Goal: Transaction & Acquisition: Purchase product/service

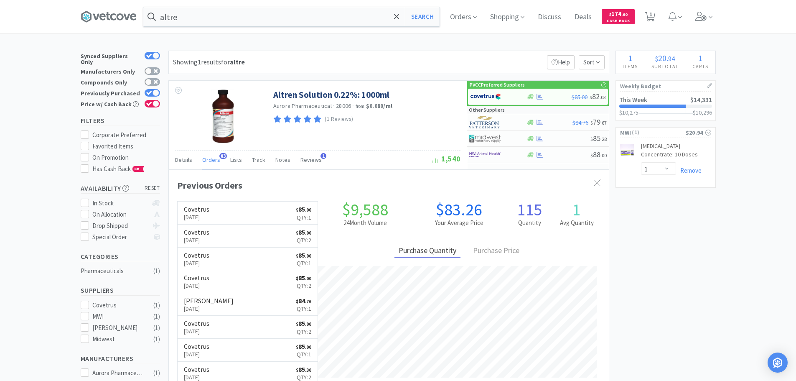
select select "1"
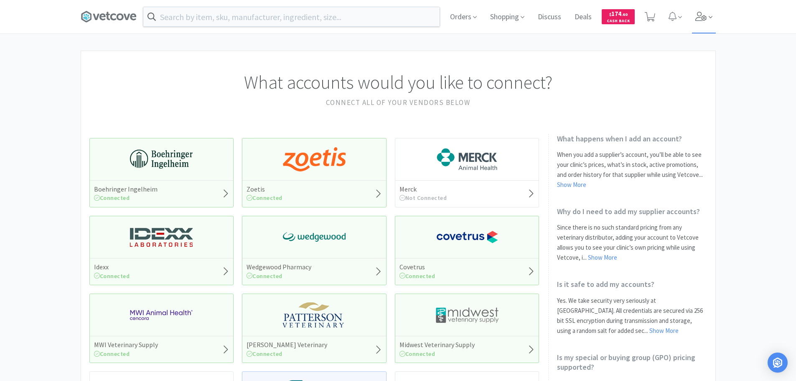
click at [704, 16] on icon at bounding box center [701, 16] width 12 height 9
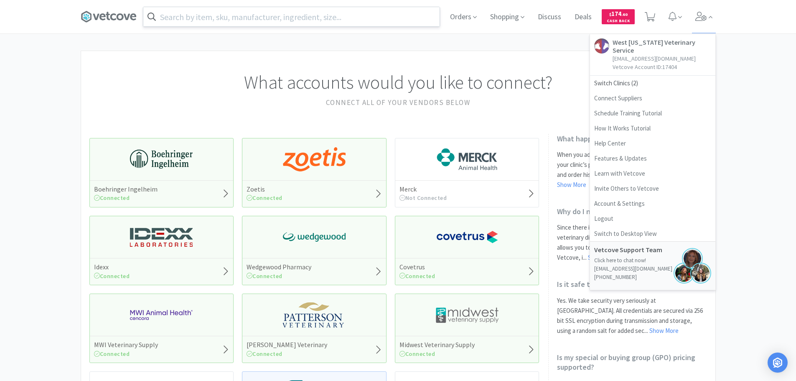
click at [381, 18] on input "text" at bounding box center [291, 16] width 296 height 19
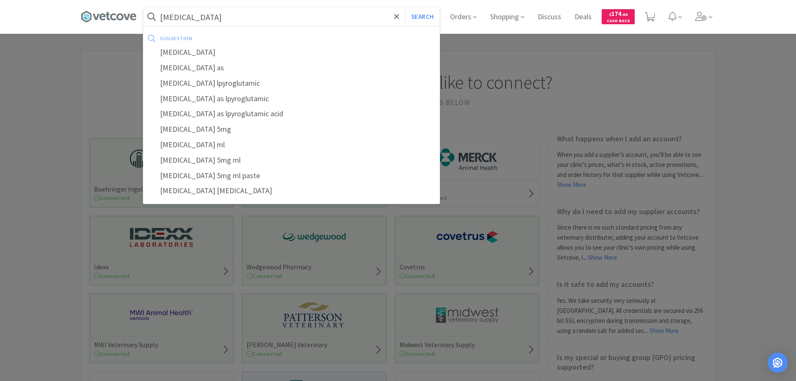
type input "ertugliflozin"
click at [405, 7] on button "Search" at bounding box center [422, 16] width 35 height 19
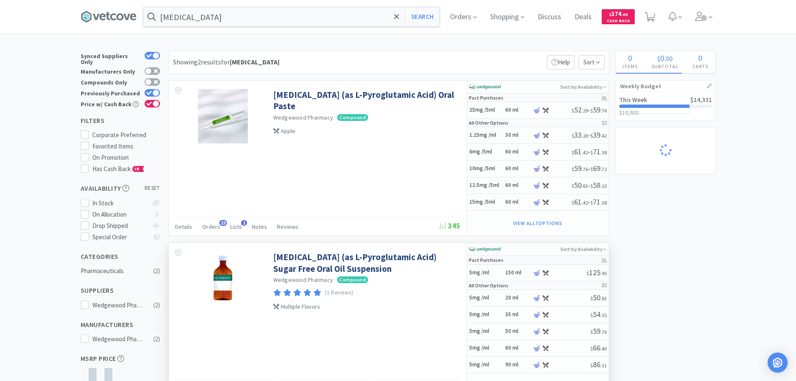
select select "1"
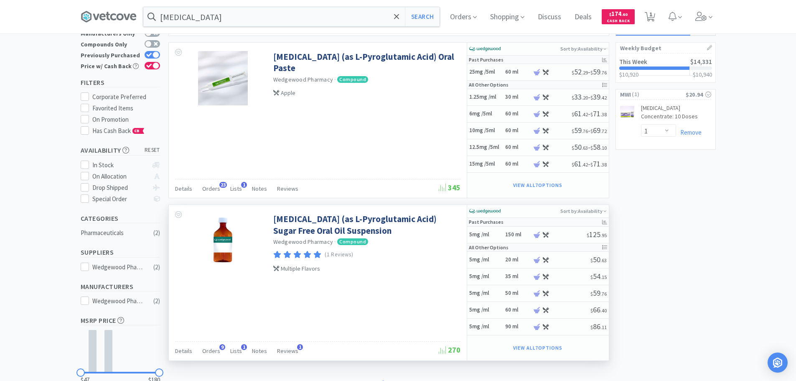
scroll to position [94, 0]
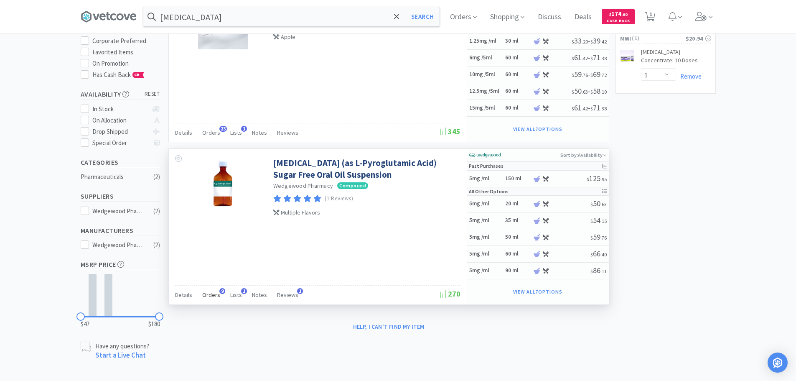
click at [211, 295] on span "Orders" at bounding box center [211, 295] width 18 height 8
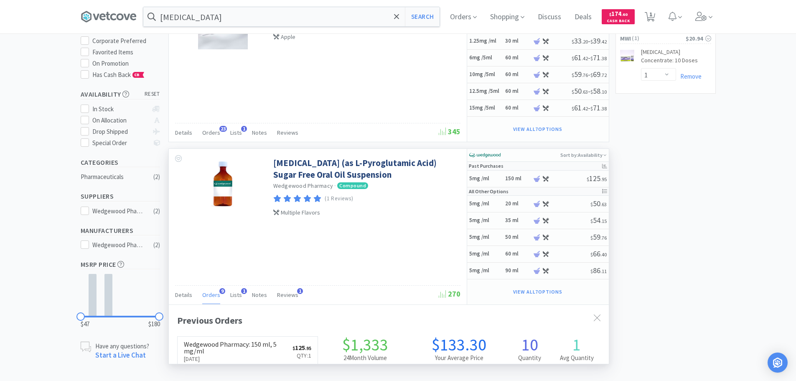
scroll to position [224, 440]
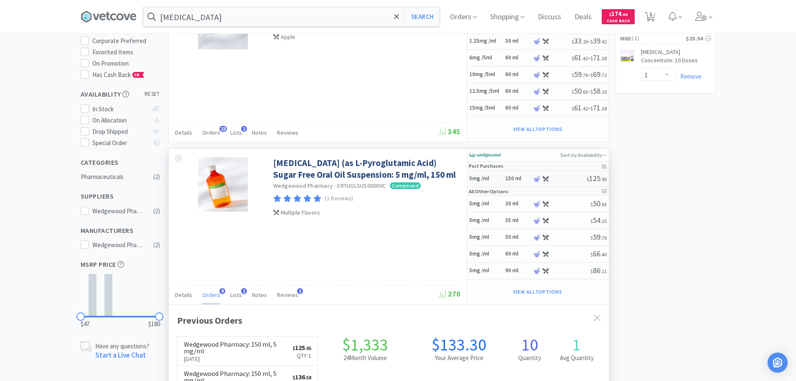
click at [476, 174] on div "5mg /ml 150 ml" at bounding box center [501, 178] width 64 height 15
select select "45"
select select "1"
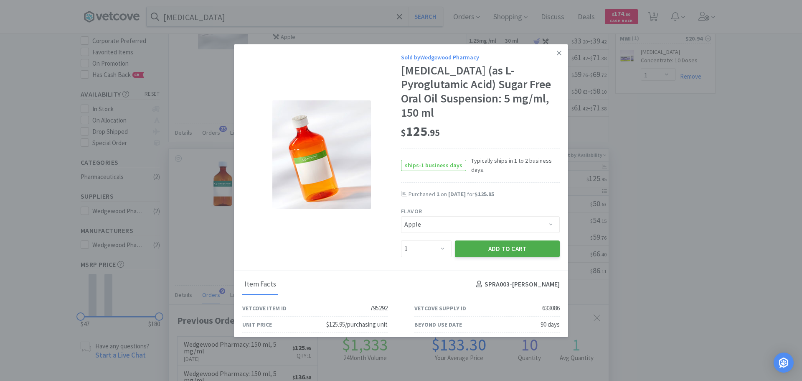
click at [491, 247] on button "Add to Cart" at bounding box center [507, 248] width 105 height 17
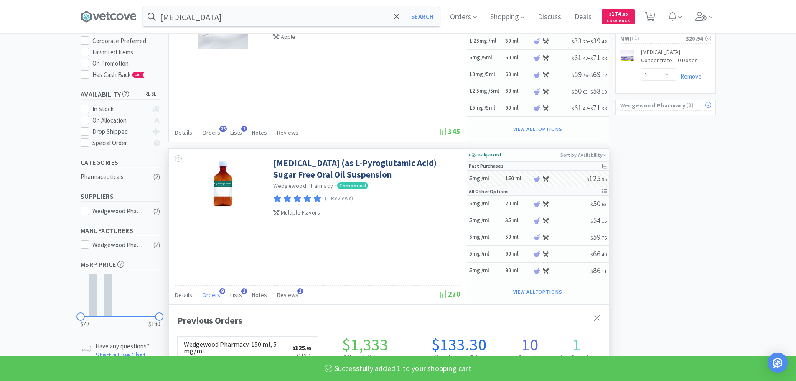
scroll to position [0, 0]
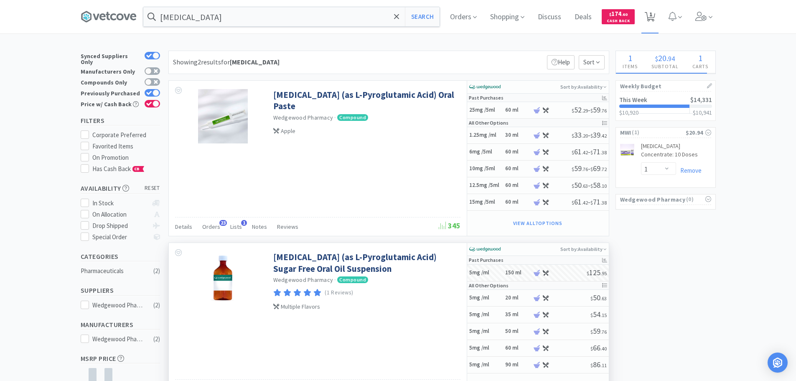
select select "1"
click at [650, 13] on icon at bounding box center [650, 16] width 10 height 9
select select "1"
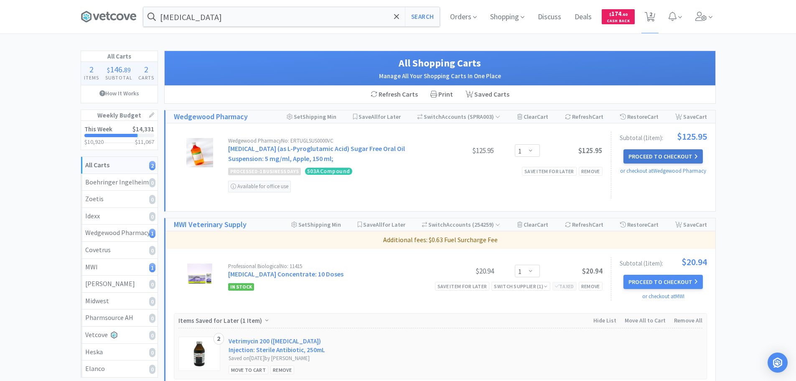
click at [640, 157] on button "Proceed to Checkout" at bounding box center [662, 156] width 79 height 14
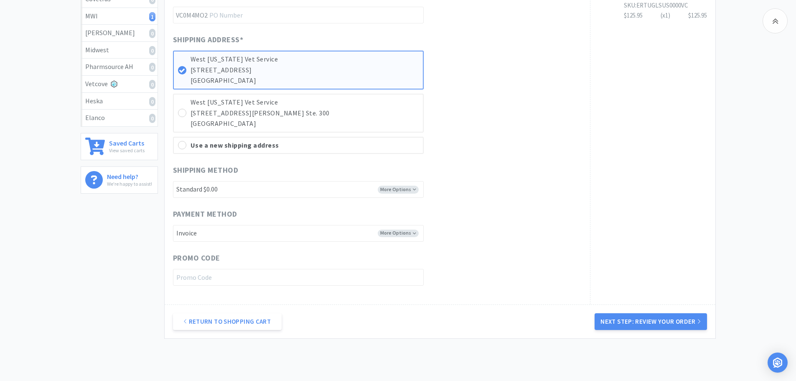
click at [644, 317] on button "Next Step: Review Your Order" at bounding box center [651, 321] width 112 height 17
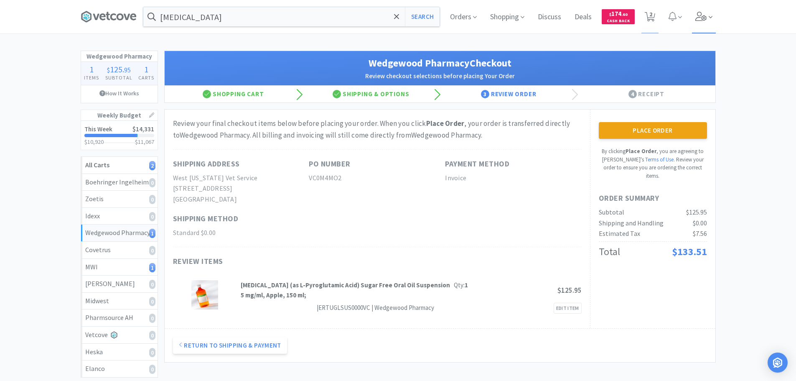
click at [699, 15] on icon at bounding box center [701, 16] width 12 height 9
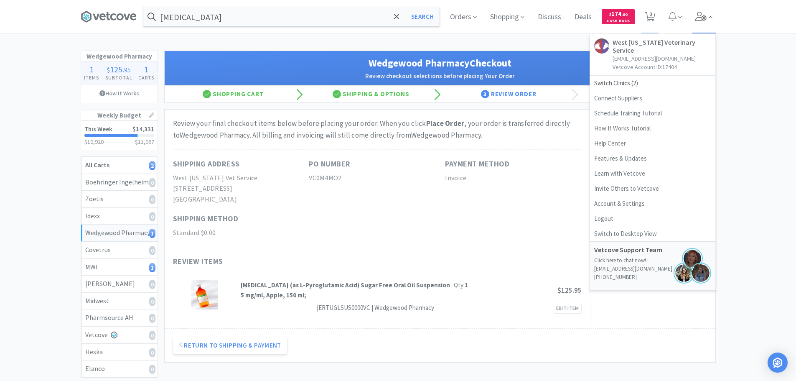
click at [699, 15] on icon at bounding box center [701, 16] width 12 height 9
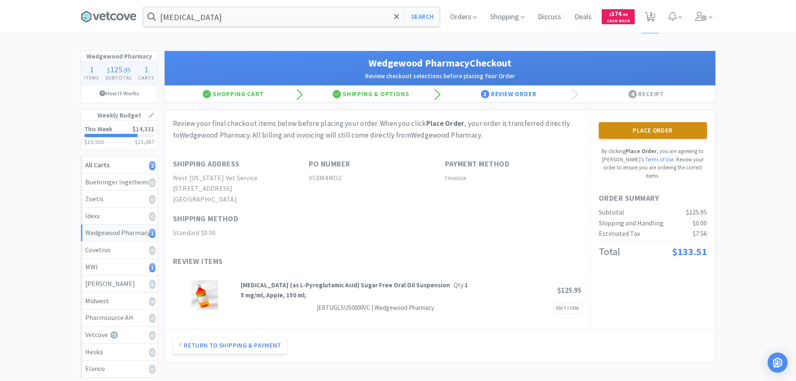
click at [653, 133] on button "Place Order" at bounding box center [653, 130] width 108 height 17
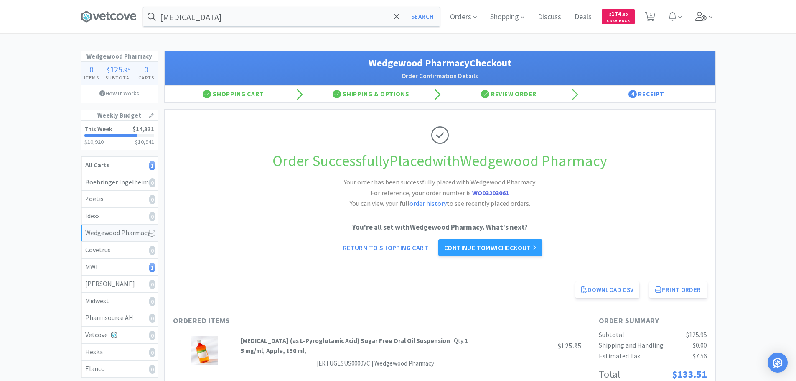
click at [699, 20] on icon at bounding box center [700, 16] width 11 height 9
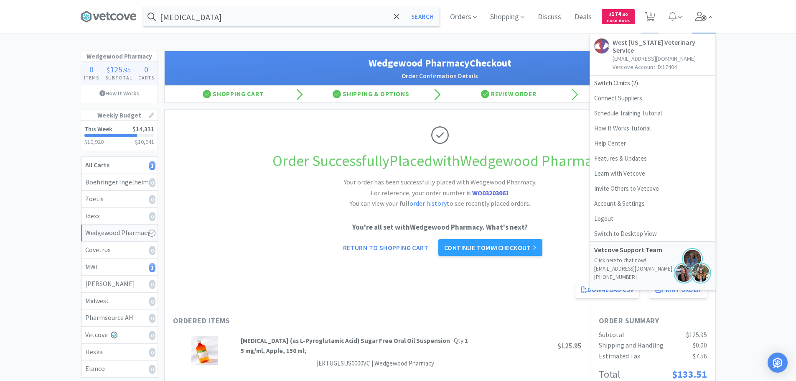
click at [699, 20] on icon at bounding box center [700, 16] width 11 height 9
